Goal: Information Seeking & Learning: Check status

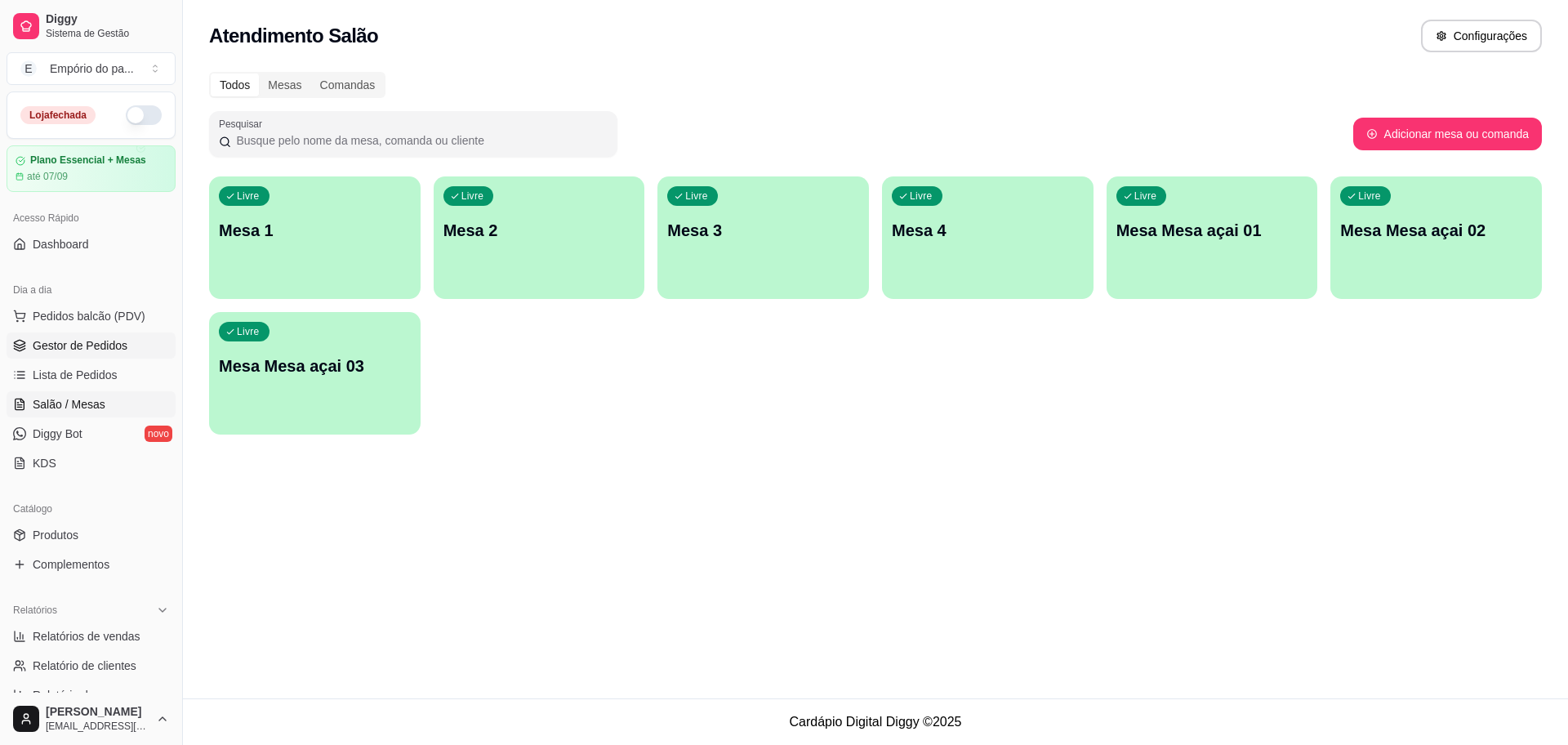
click at [114, 347] on span "Gestor de Pedidos" at bounding box center [79, 345] width 94 height 17
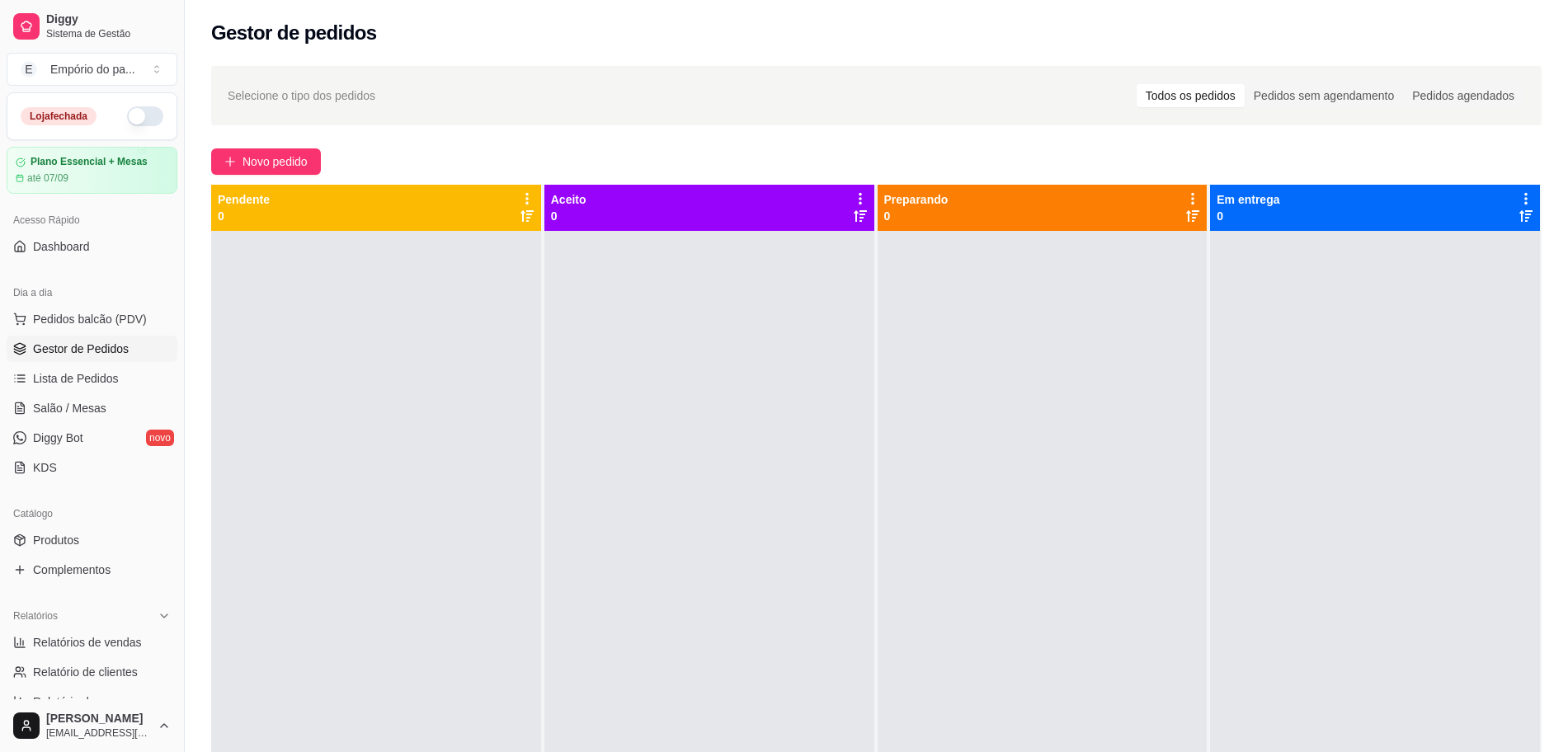
click at [735, 547] on div at bounding box center [710, 607] width 330 height 752
click at [681, 470] on div at bounding box center [710, 607] width 330 height 752
click at [61, 420] on link "Salão / Mesas" at bounding box center [92, 408] width 171 height 27
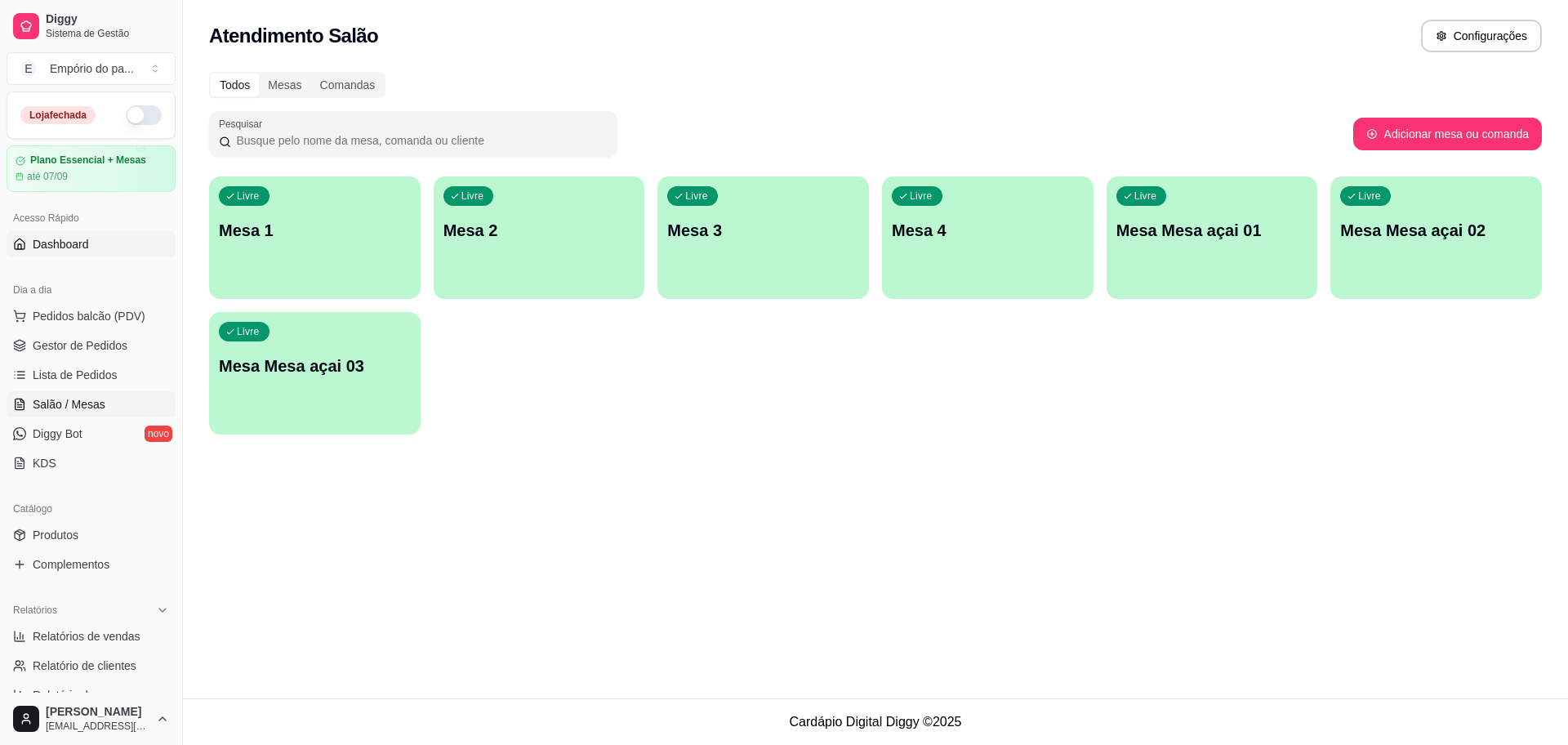
click at [53, 246] on span "Dashboard" at bounding box center [61, 244] width 56 height 17
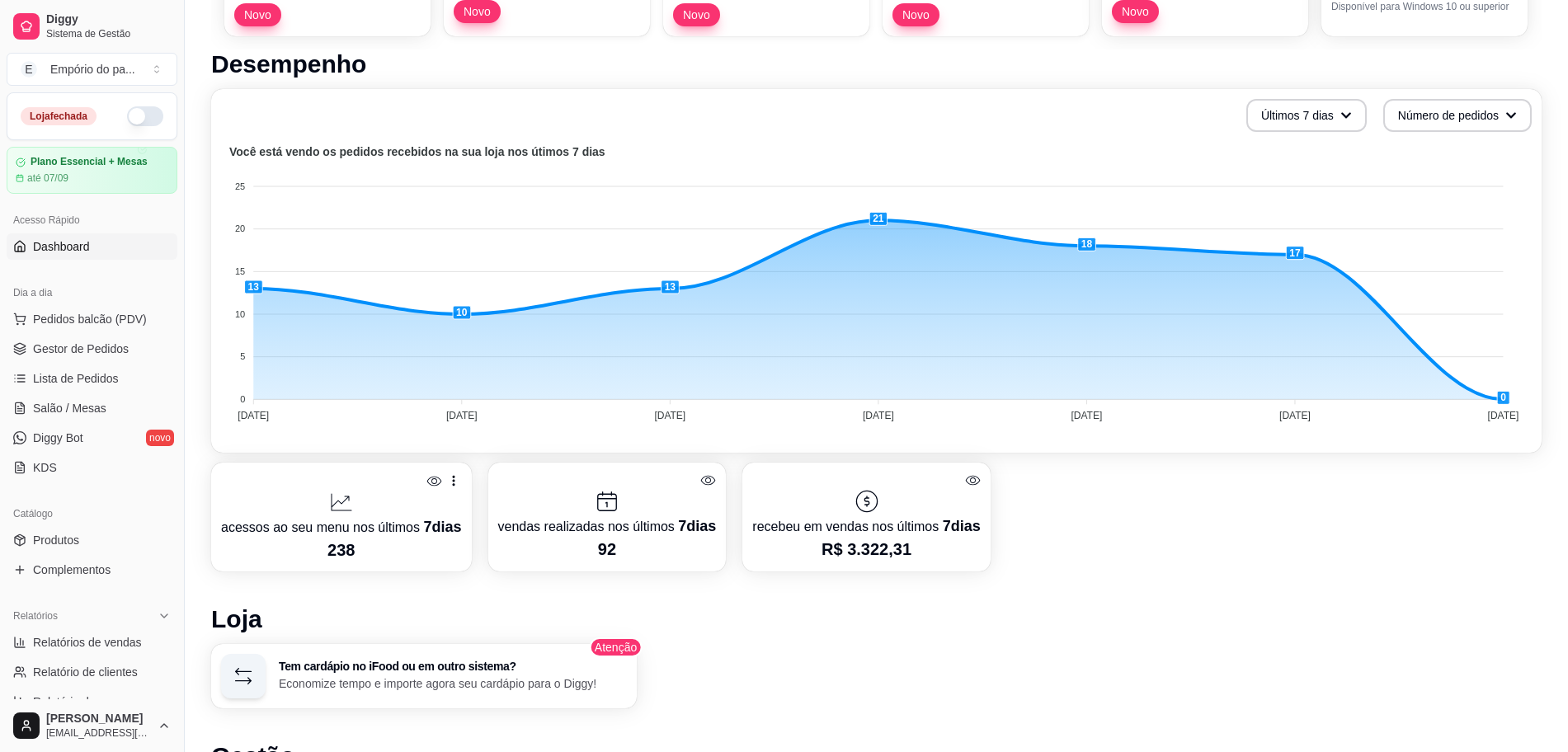
scroll to position [204, 0]
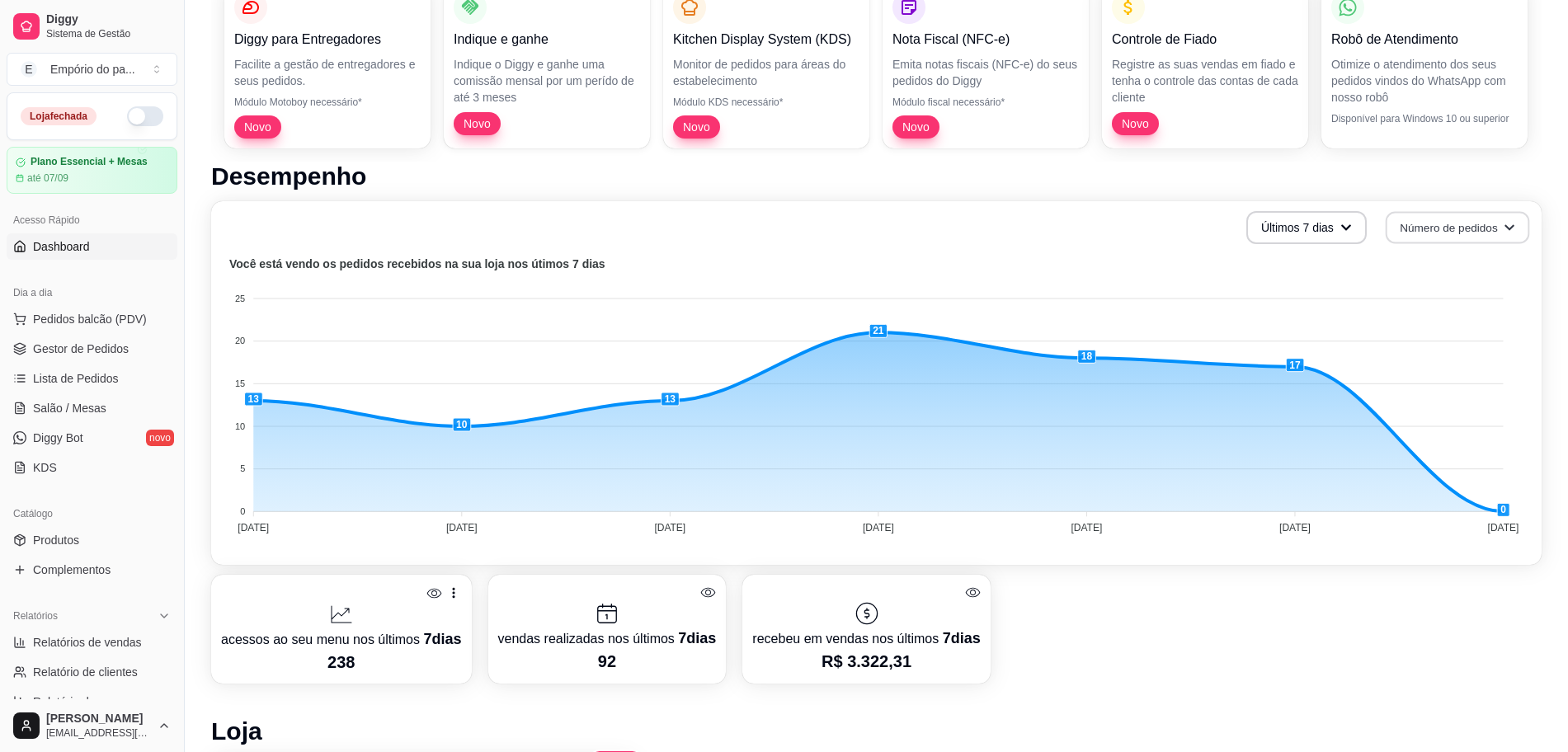
click at [1438, 229] on button "Número de pedidos" at bounding box center [1458, 228] width 144 height 32
click at [1433, 293] on span "Total em reais de pedidos" at bounding box center [1456, 296] width 138 height 17
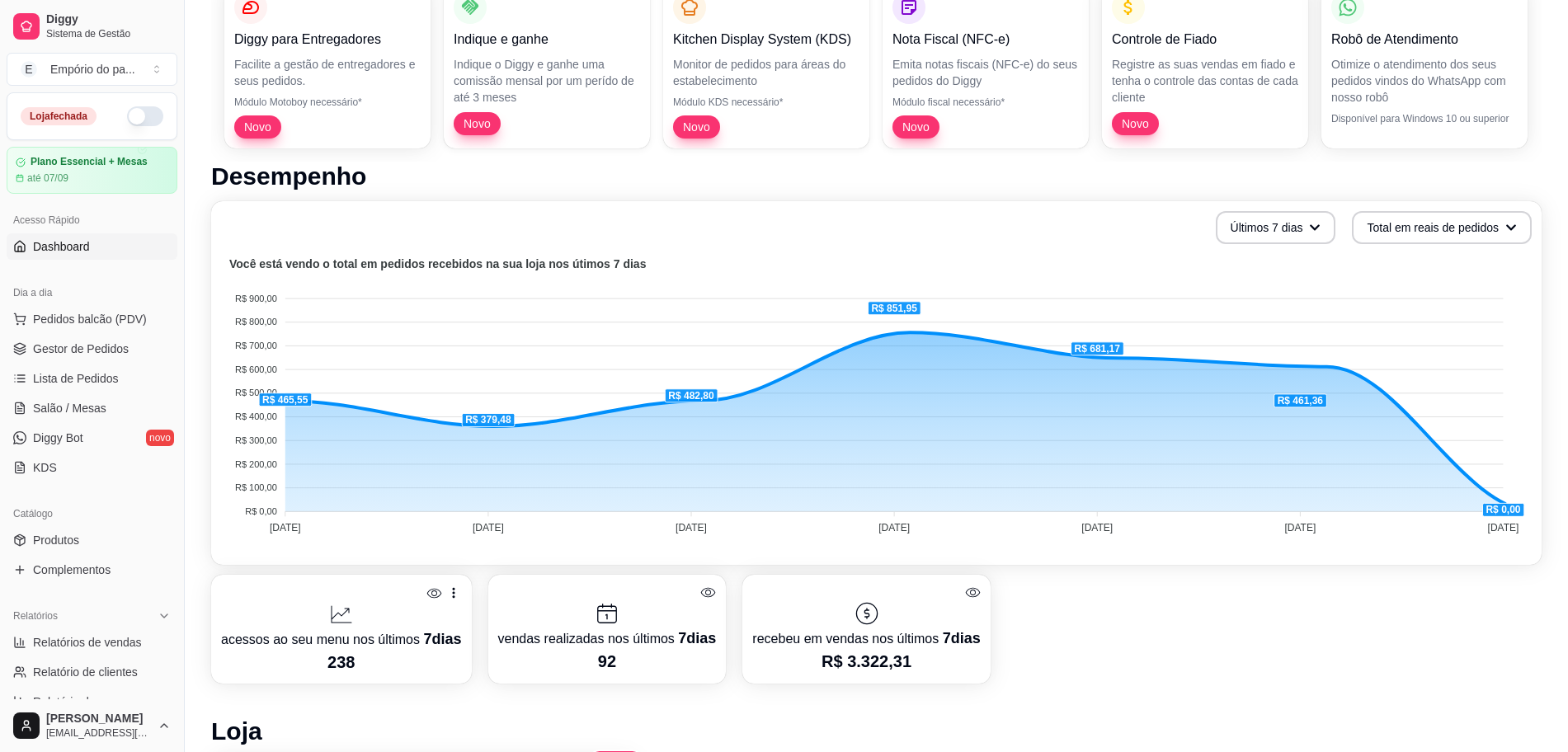
click at [1433, 293] on span "Total em reais de pedidos" at bounding box center [1457, 294] width 133 height 16
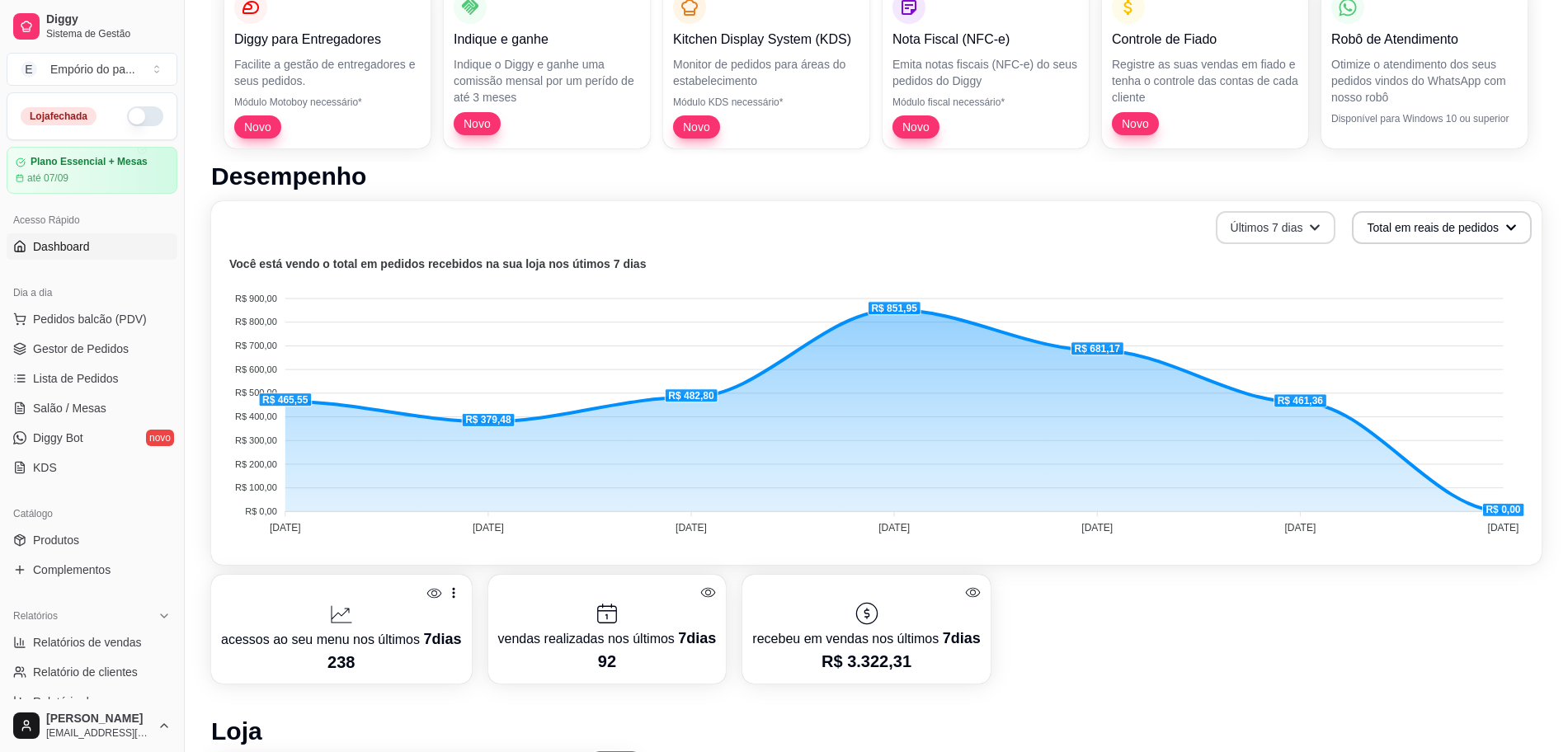
click at [1312, 222] on icon "button" at bounding box center [1315, 227] width 12 height 12
click at [1294, 300] on span "Últimos 15 dias" at bounding box center [1277, 296] width 138 height 17
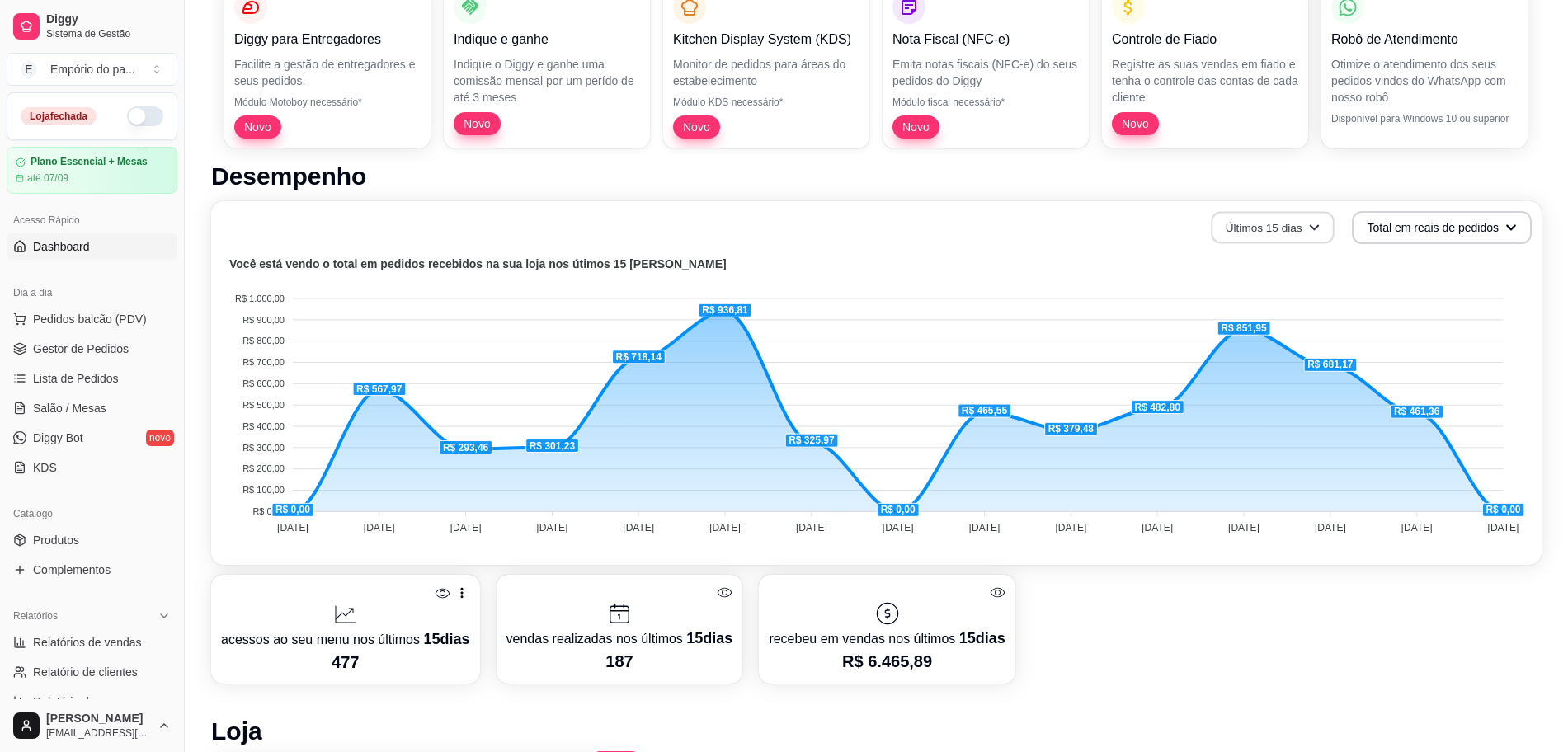
click at [1289, 226] on button "Últimos 15 dias" at bounding box center [1272, 228] width 123 height 32
click at [1282, 324] on span "Últimos 30 dias" at bounding box center [1274, 323] width 138 height 17
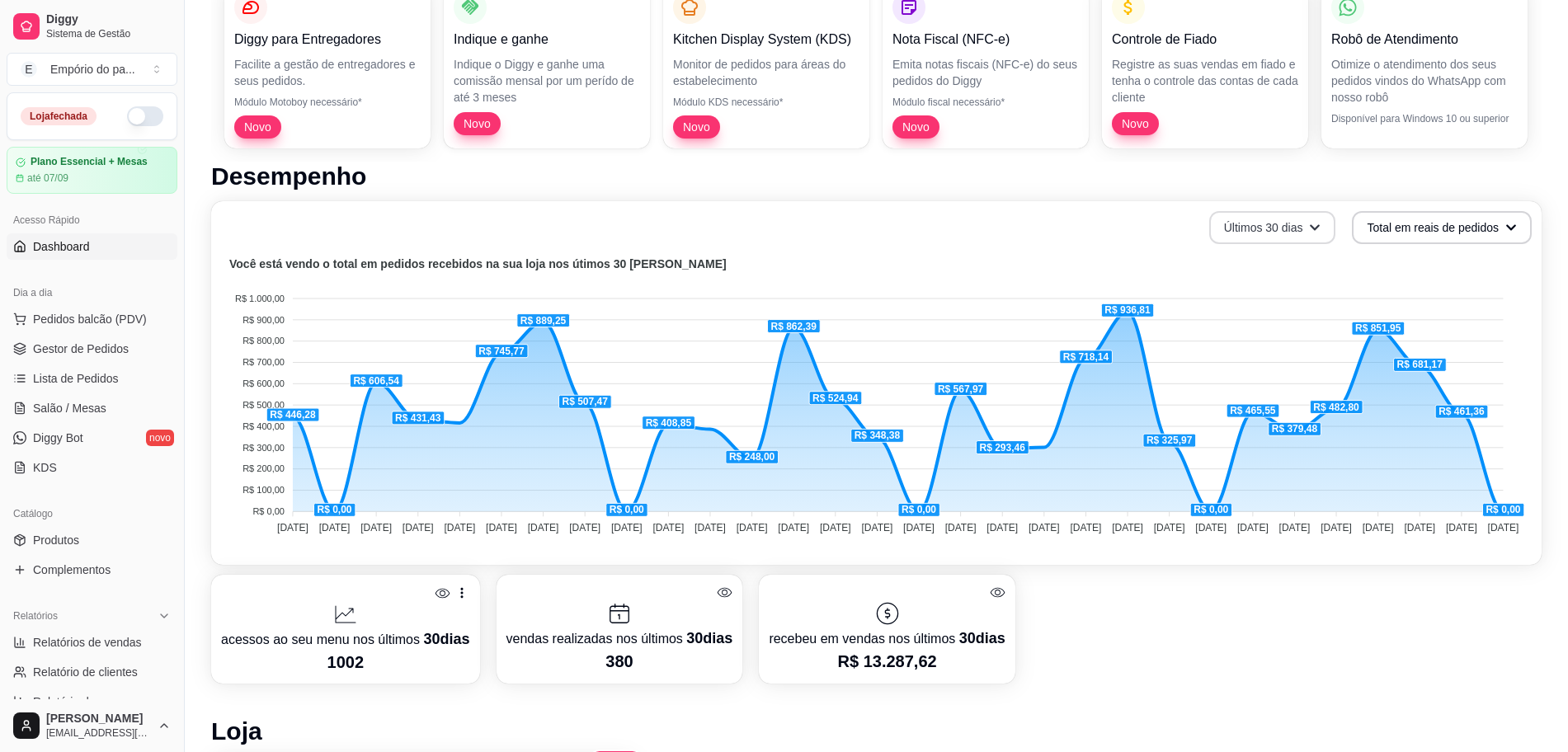
click at [1280, 230] on button "Últimos 30 dias" at bounding box center [1273, 227] width 127 height 33
click at [1291, 267] on span "Últimos 7 dias" at bounding box center [1274, 267] width 138 height 17
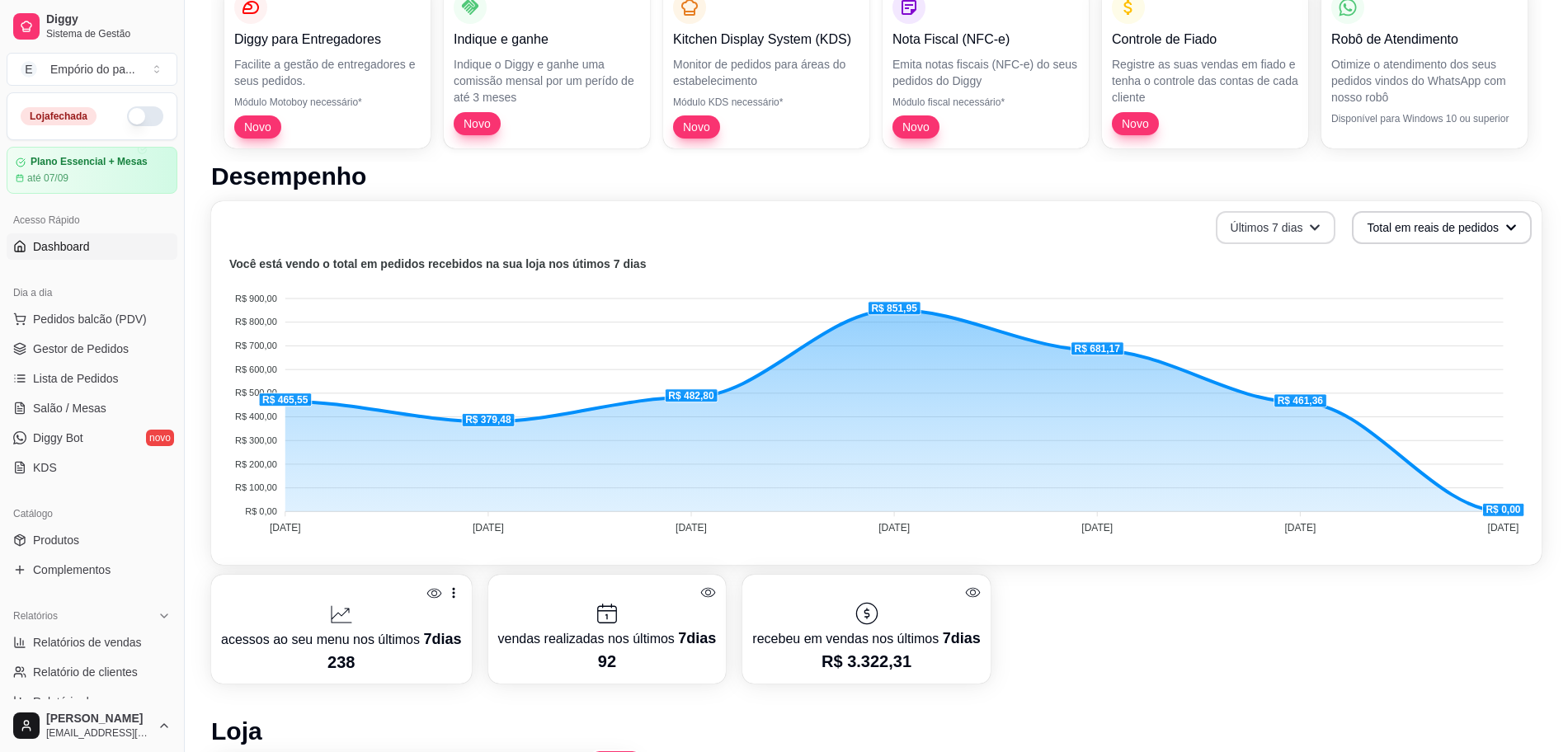
click at [1283, 241] on button "Últimos 7 dias" at bounding box center [1276, 227] width 120 height 33
click at [1288, 294] on span "Últimos 15 dias" at bounding box center [1277, 296] width 138 height 17
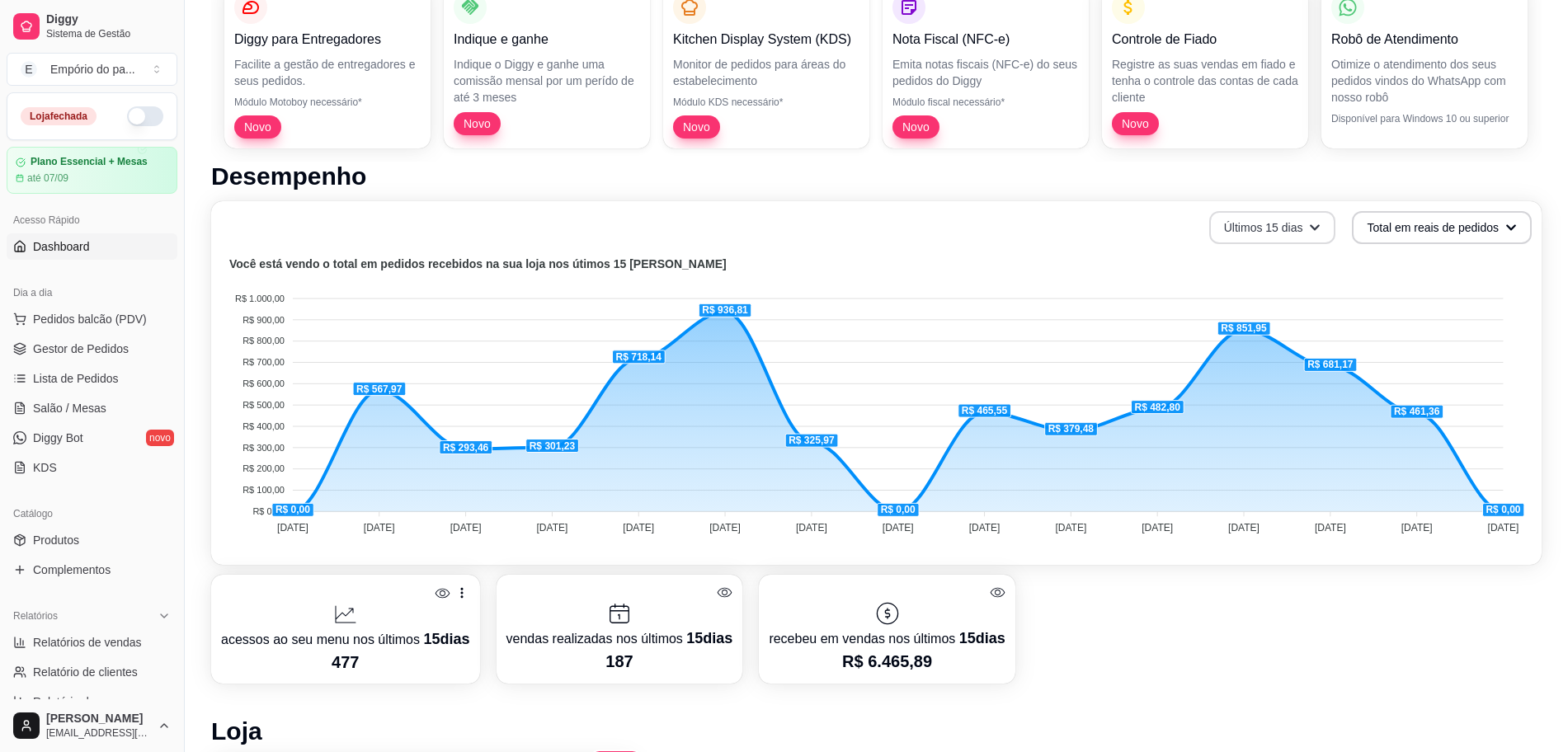
click at [1267, 222] on button "Últimos 15 dias" at bounding box center [1273, 227] width 127 height 33
click at [1253, 318] on span "Últimos 30 dias" at bounding box center [1274, 323] width 138 height 17
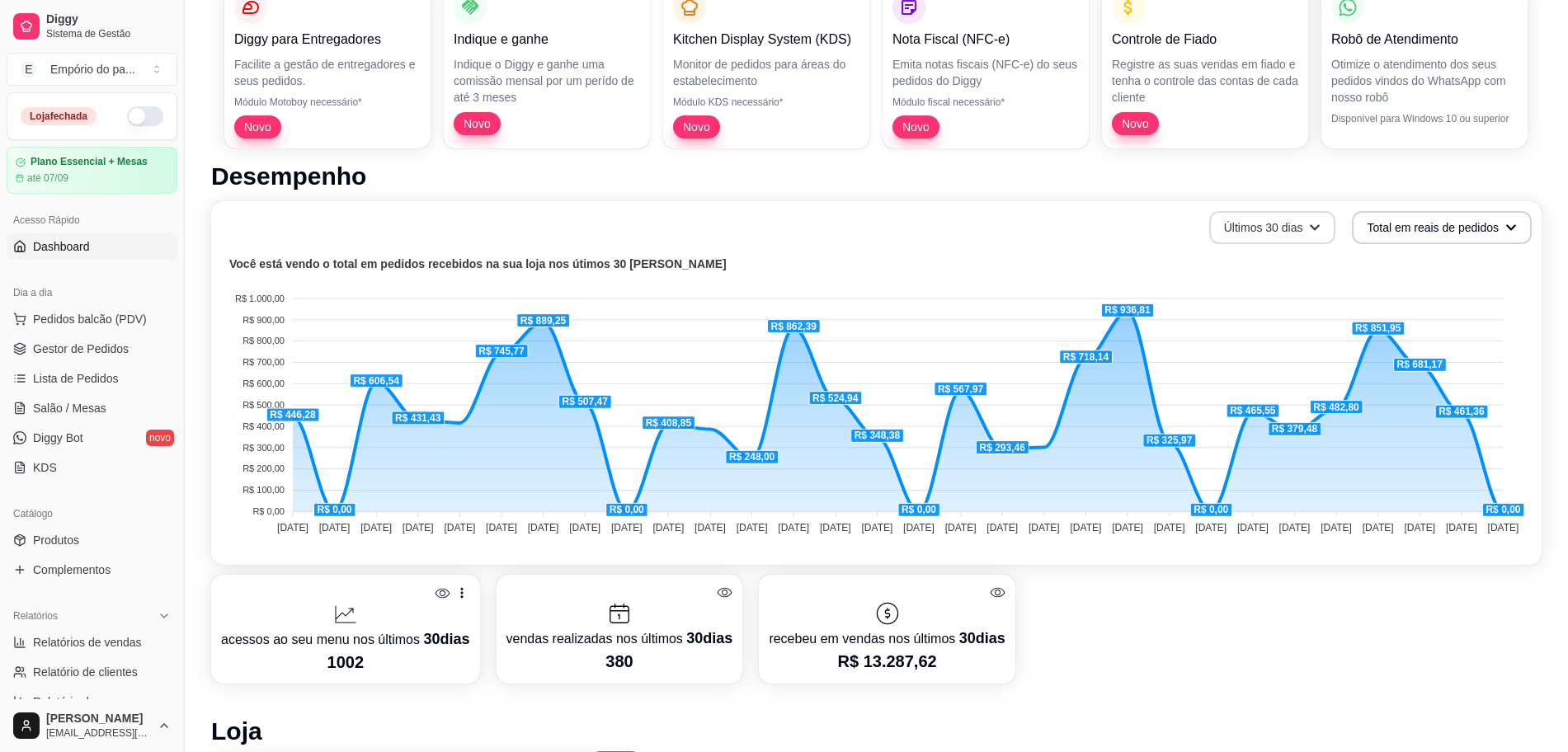
click at [1267, 219] on button "Últimos 30 dias" at bounding box center [1273, 227] width 127 height 33
click at [1255, 281] on li "Últimos 7 dias" at bounding box center [1275, 268] width 152 height 27
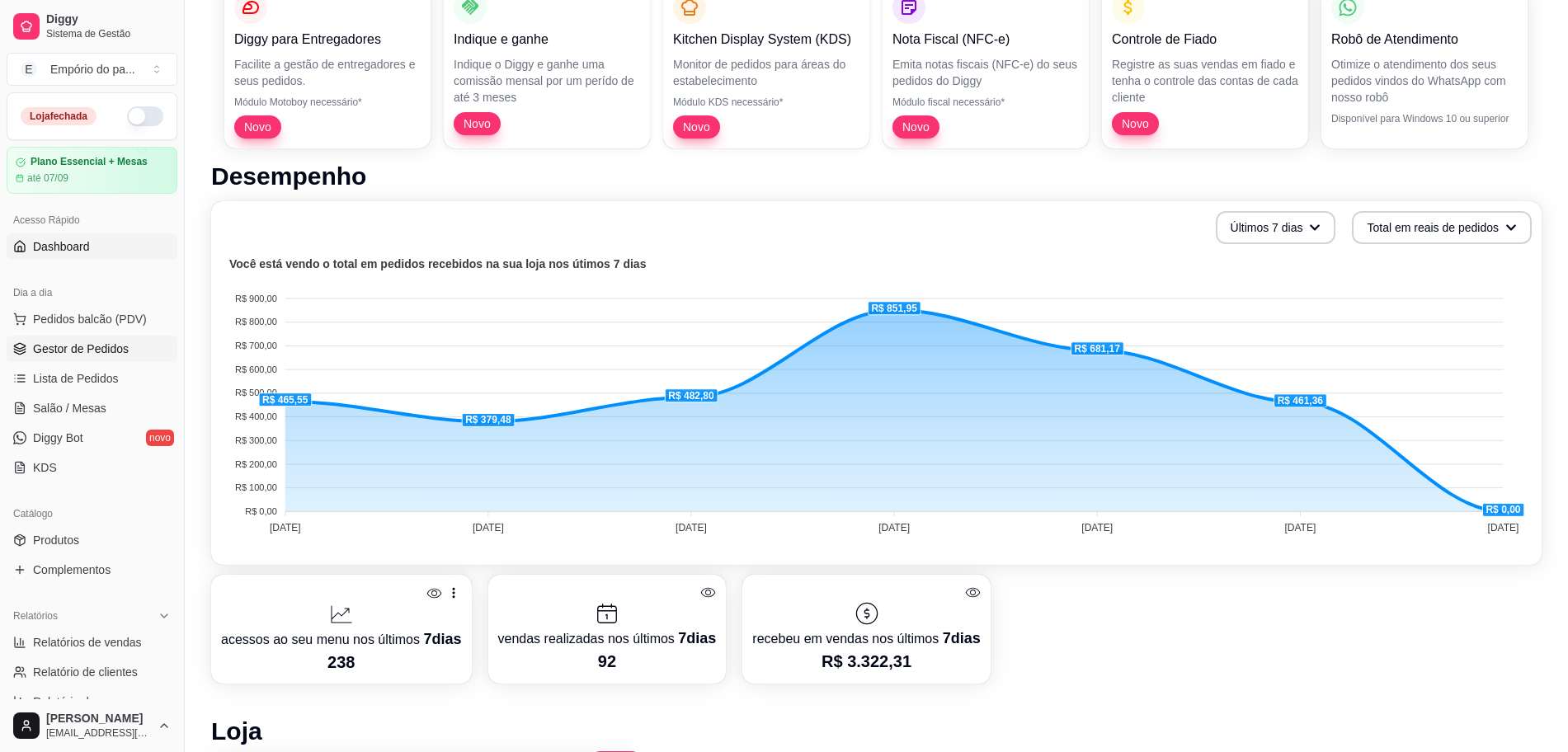
click at [42, 348] on span "Gestor de Pedidos" at bounding box center [80, 348] width 95 height 17
